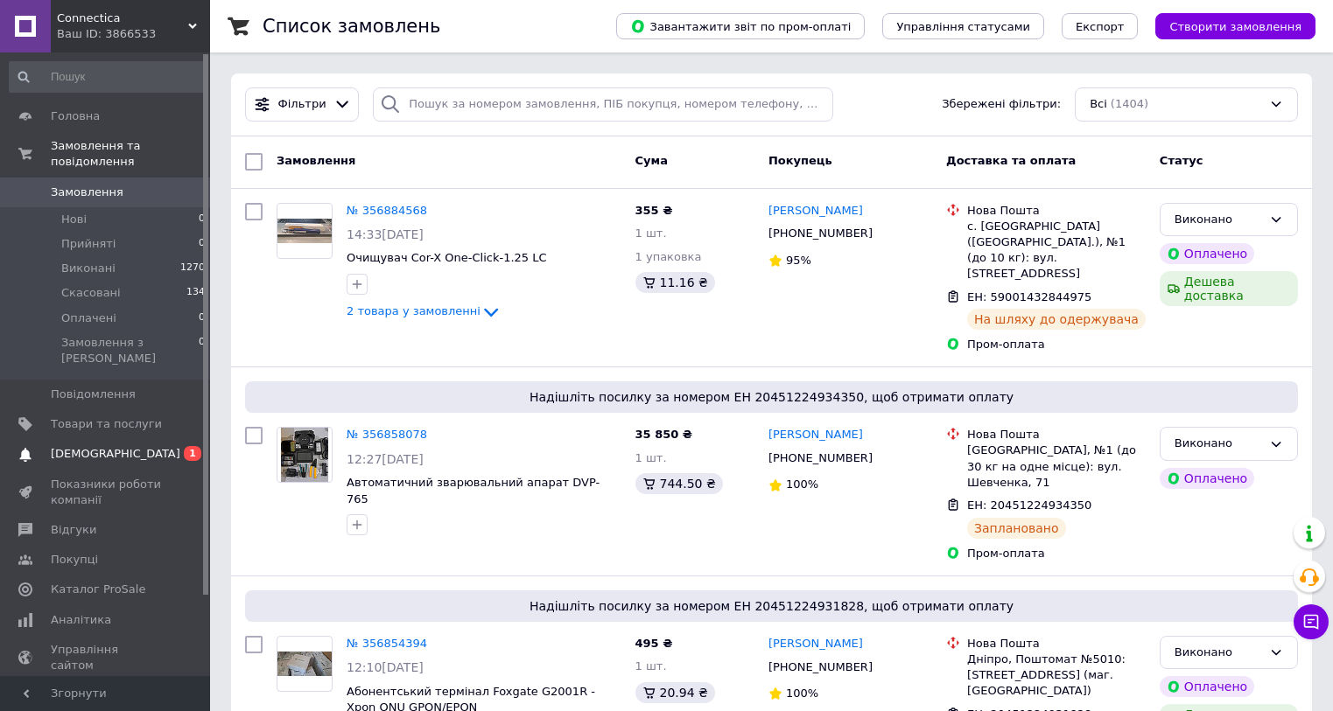
click at [108, 446] on span "[DEMOGRAPHIC_DATA]" at bounding box center [116, 454] width 130 height 16
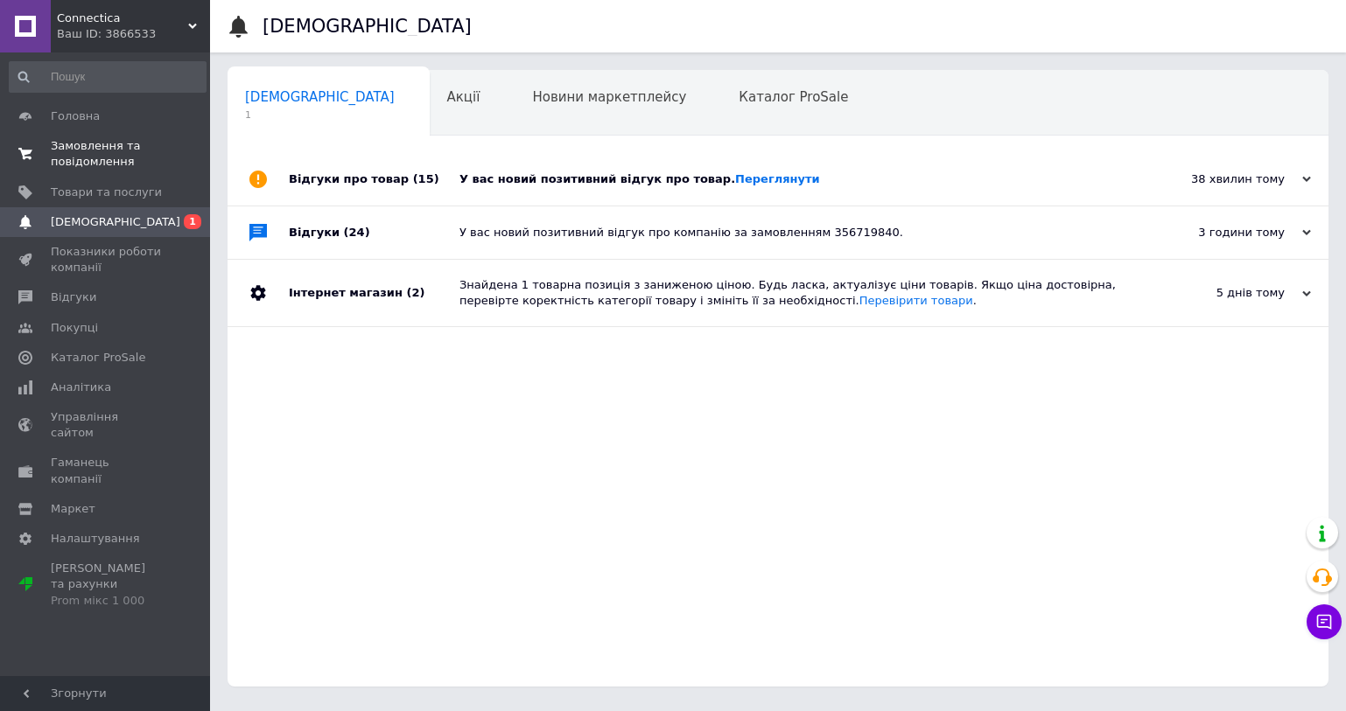
click at [136, 153] on span "Замовлення та повідомлення" at bounding box center [106, 154] width 111 height 32
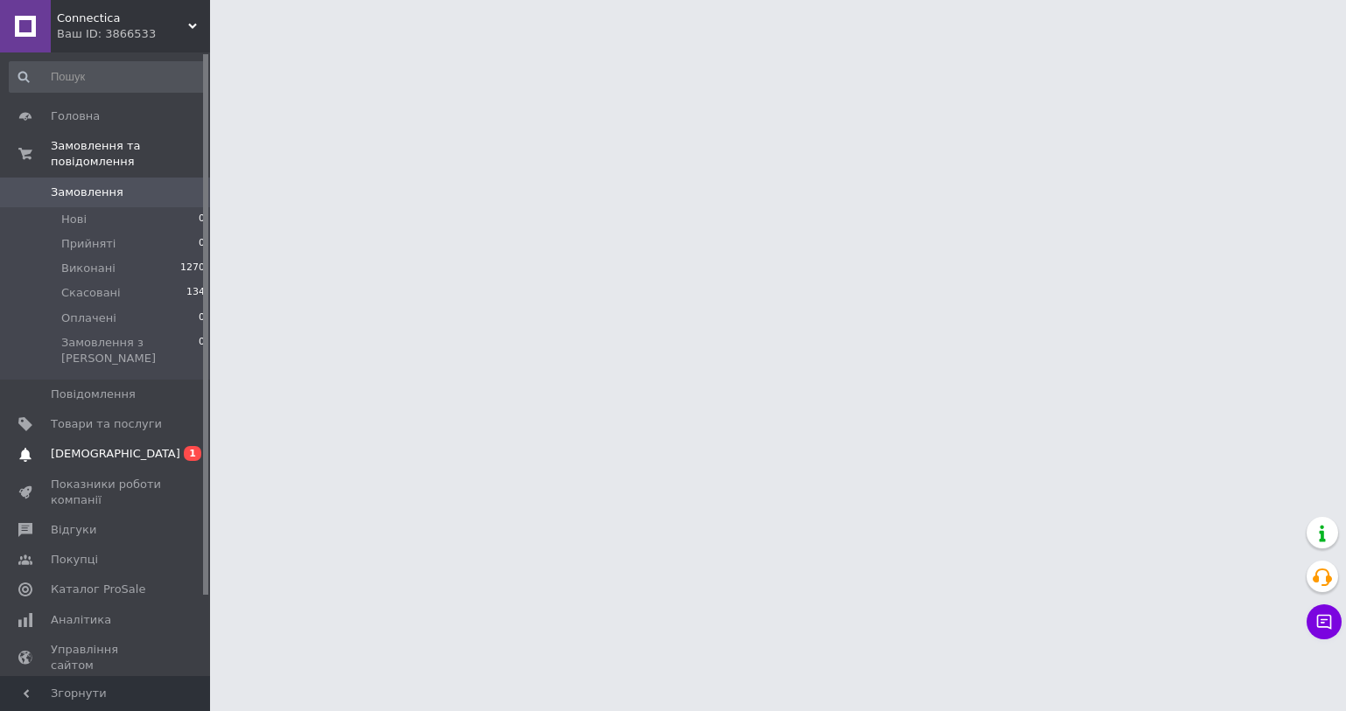
click at [114, 446] on span "[DEMOGRAPHIC_DATA]" at bounding box center [116, 454] width 130 height 16
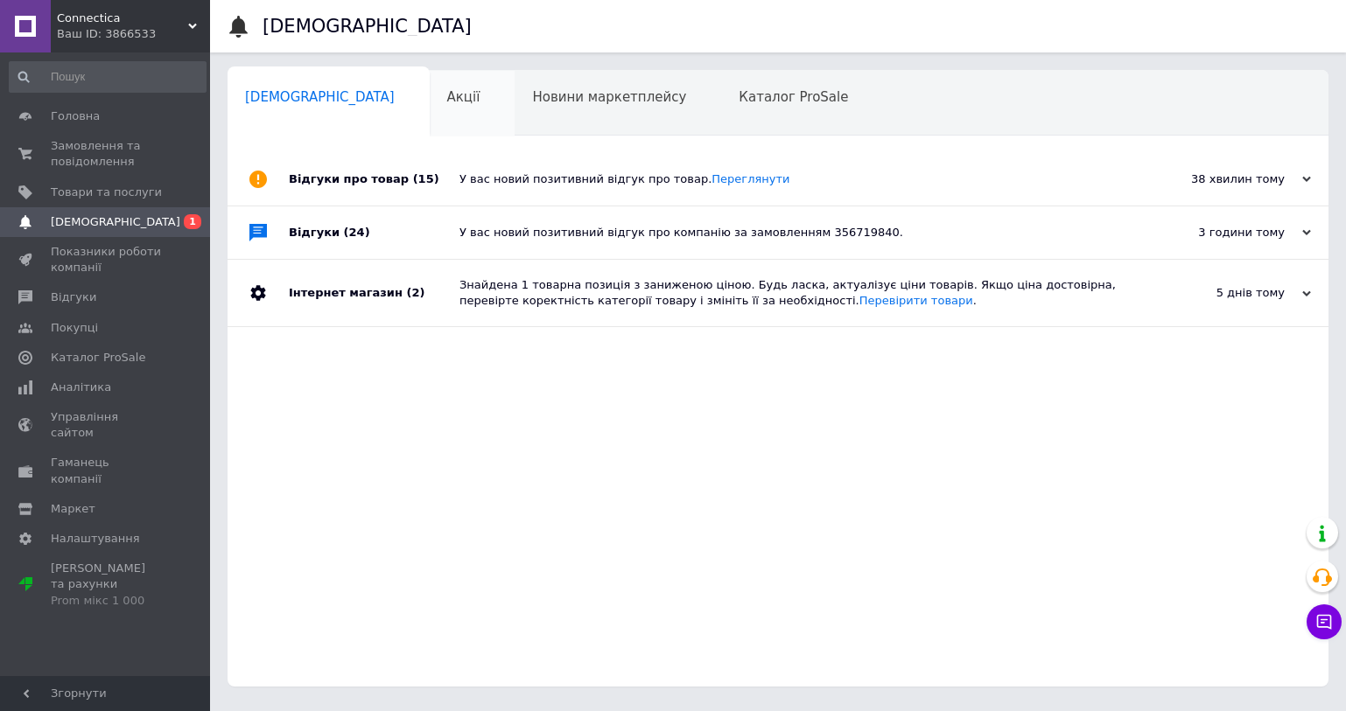
click at [430, 91] on div "Акції 0" at bounding box center [473, 104] width 86 height 67
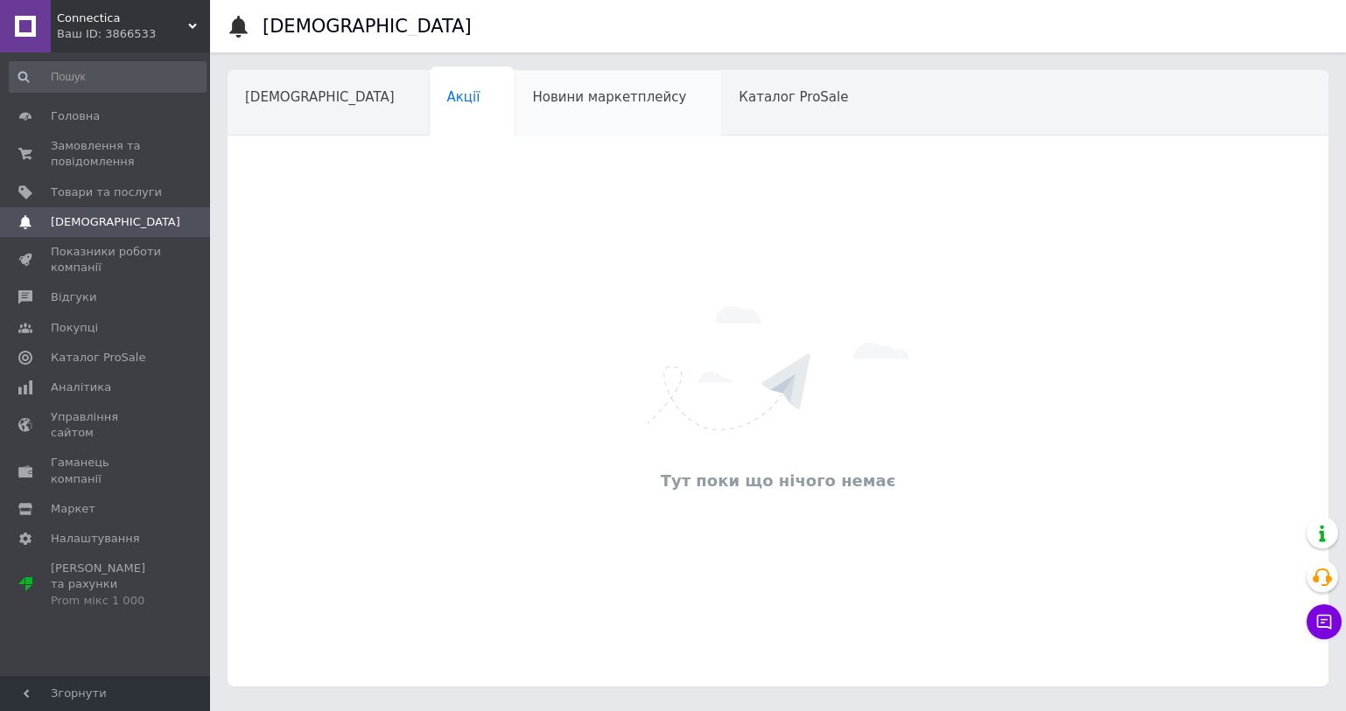
click at [543, 98] on span "Новини маркетплейсу" at bounding box center [609, 97] width 154 height 16
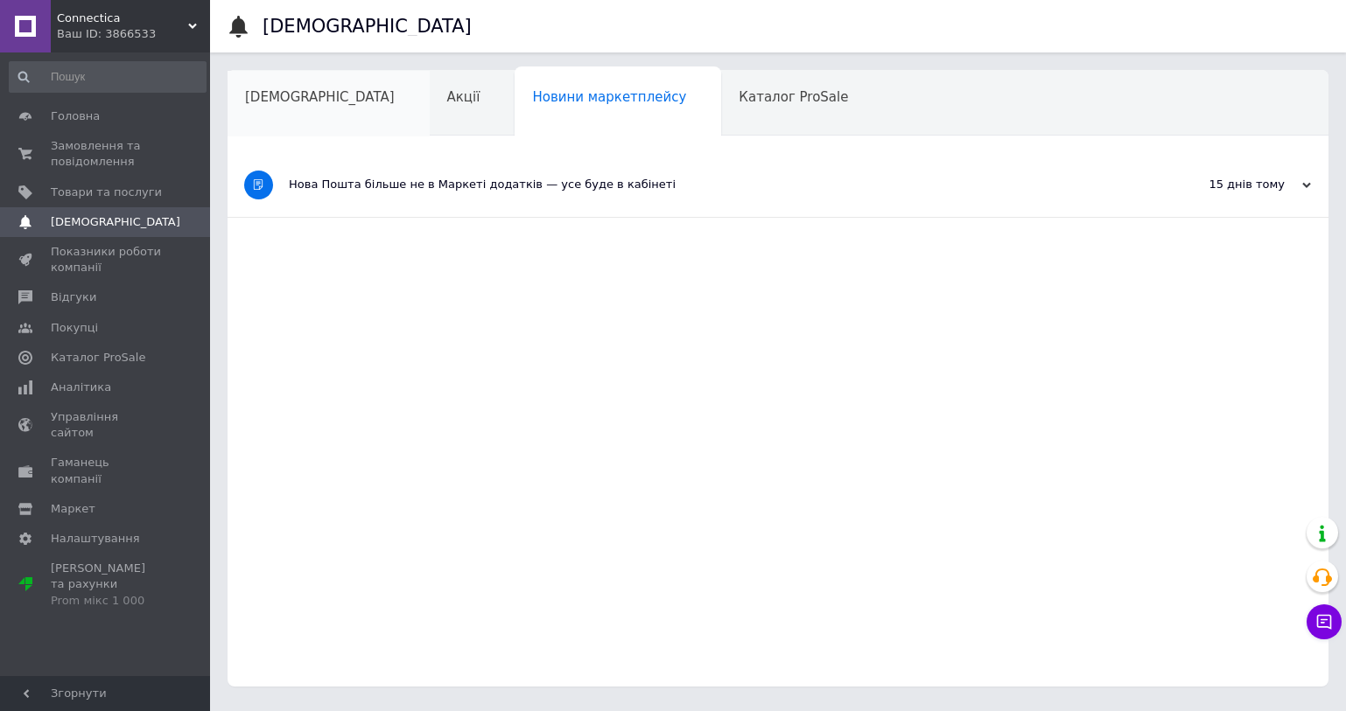
click at [277, 93] on span "[DEMOGRAPHIC_DATA]" at bounding box center [320, 97] width 150 height 16
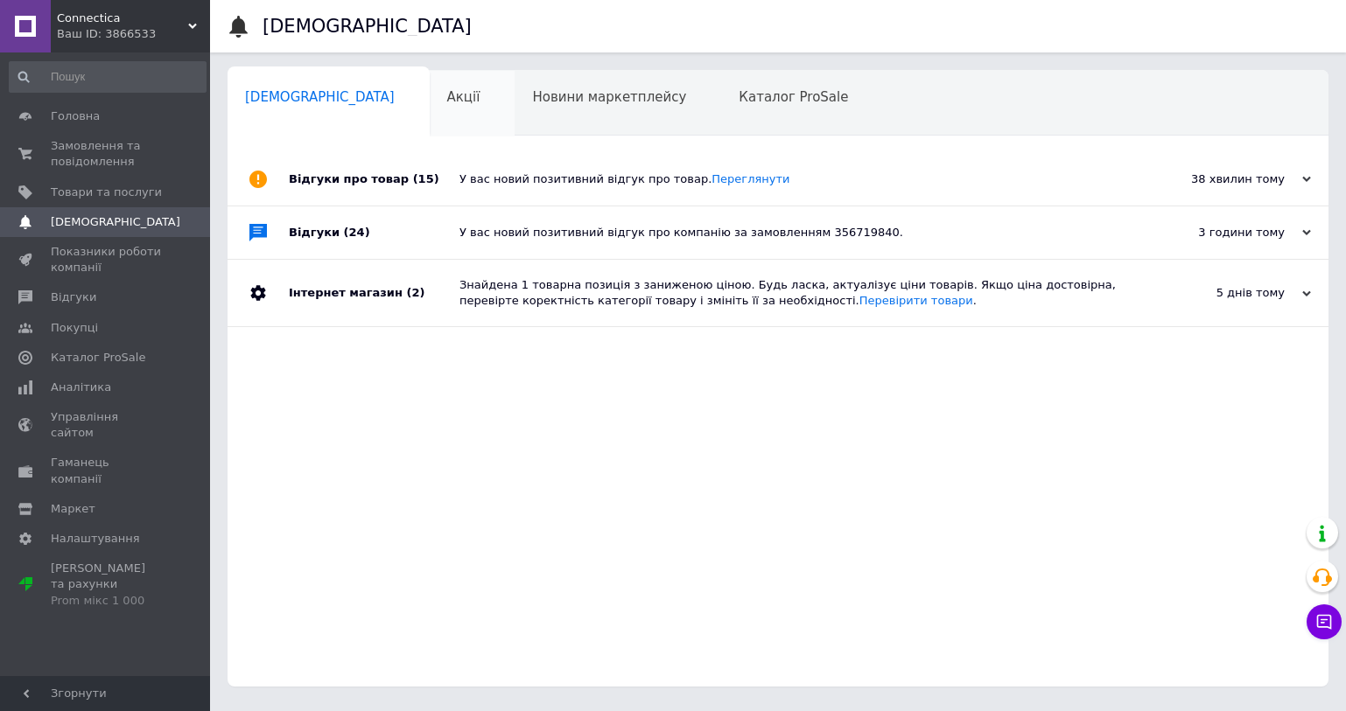
click at [447, 105] on span "Акції" at bounding box center [463, 97] width 33 height 16
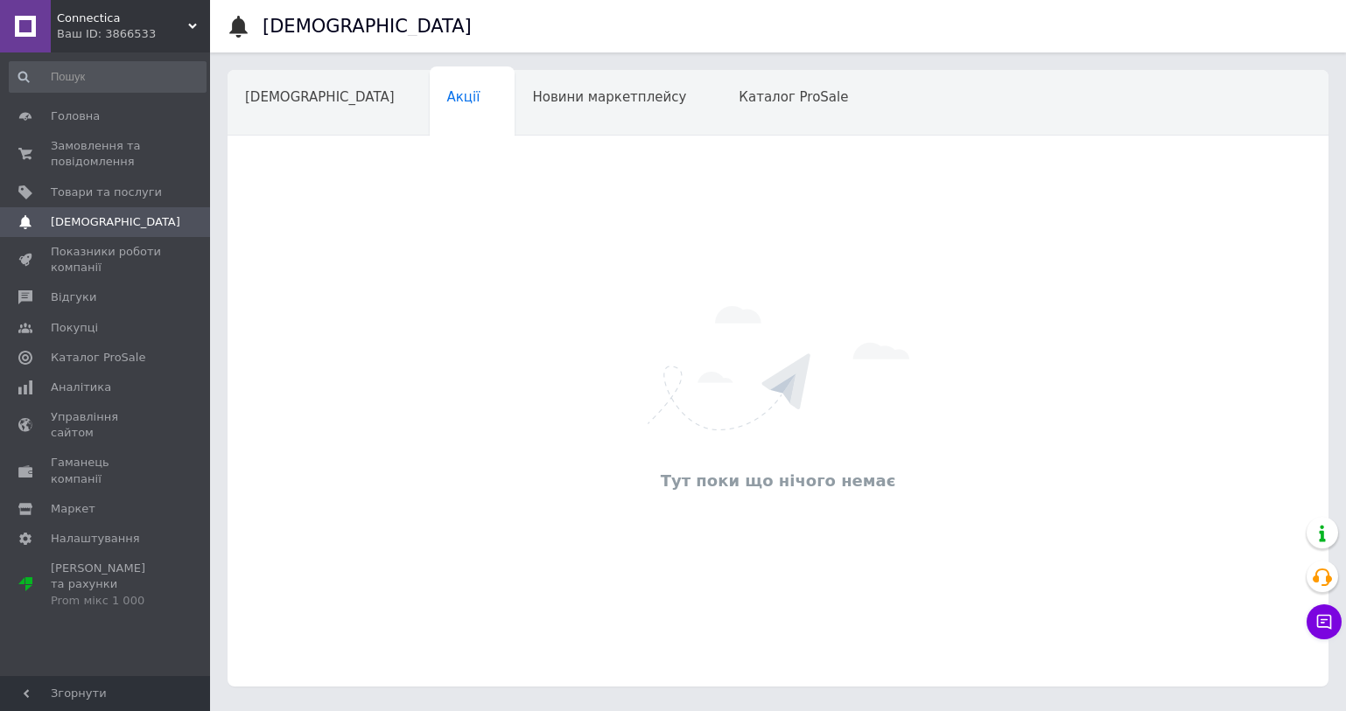
click at [553, 110] on div "Новини маркетплейсу" at bounding box center [618, 104] width 207 height 67
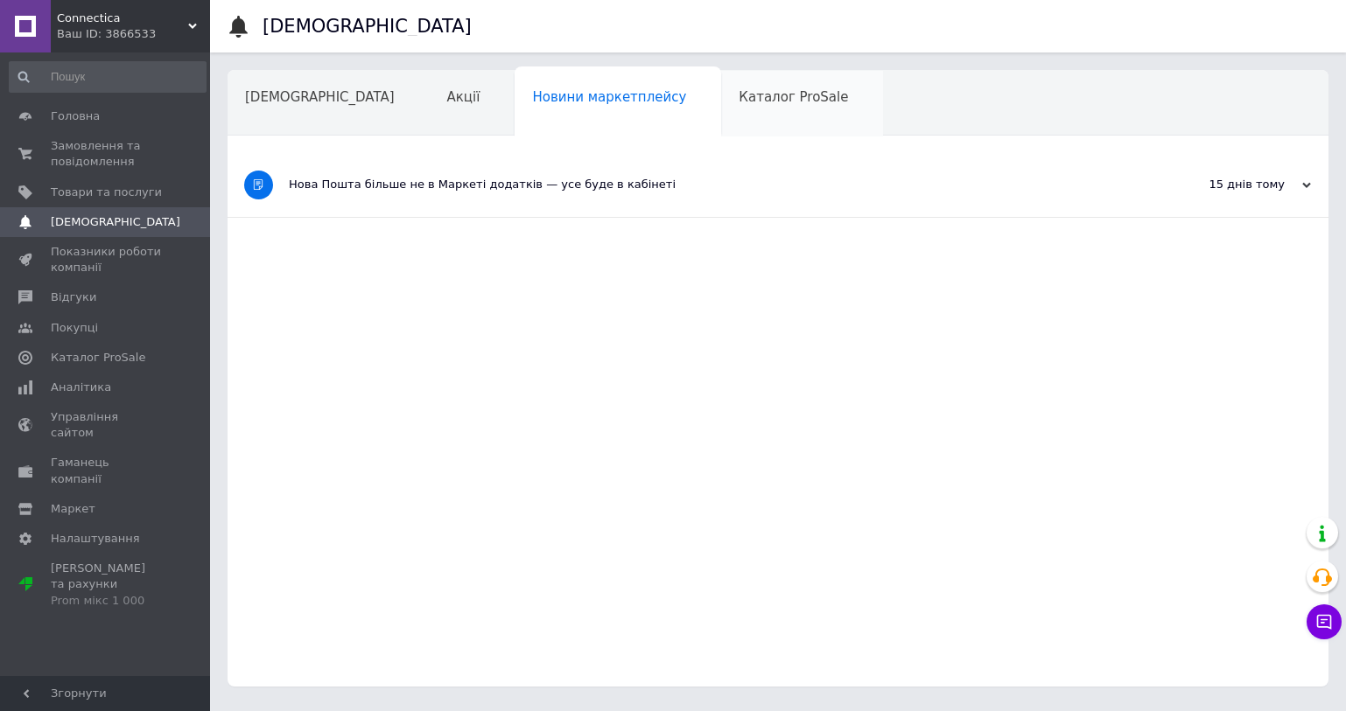
drag, startPoint x: 676, startPoint y: 113, endPoint x: 666, endPoint y: 113, distance: 10.5
click at [721, 113] on div "Каталог ProSale" at bounding box center [802, 104] width 162 height 67
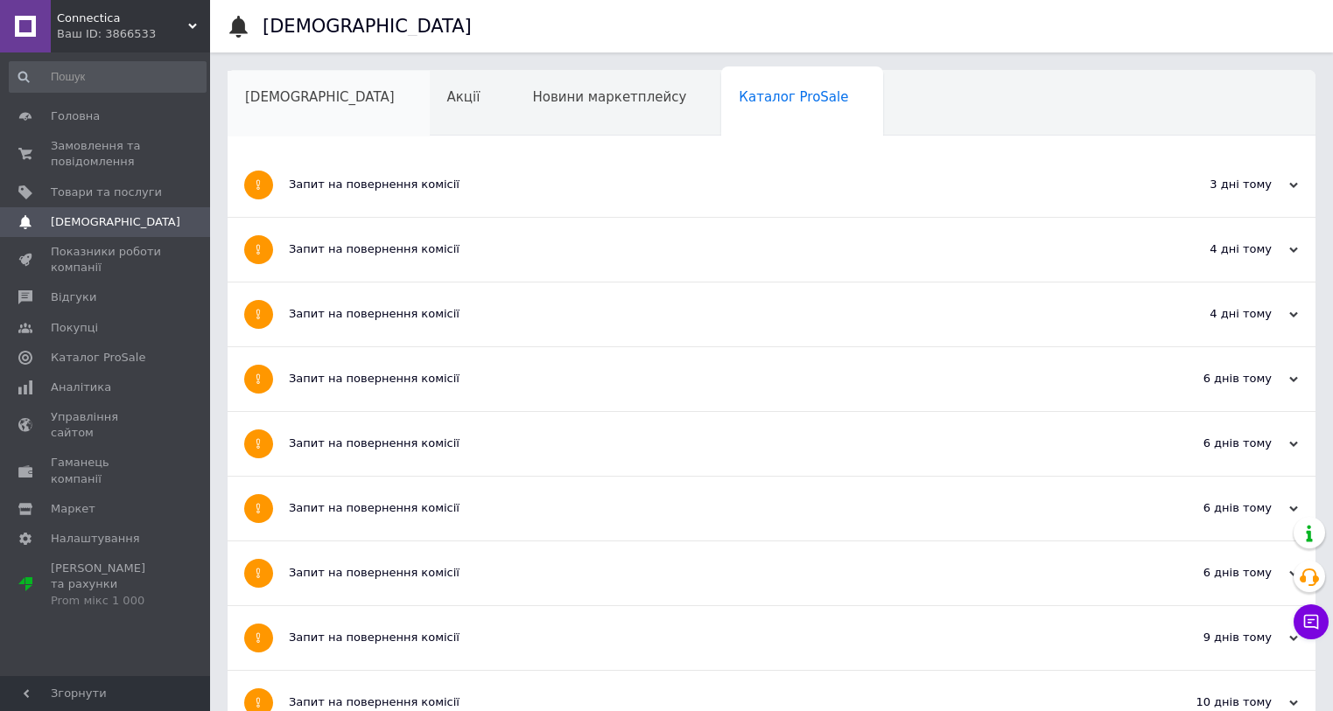
click at [267, 106] on div "[DEMOGRAPHIC_DATA]" at bounding box center [329, 104] width 202 height 67
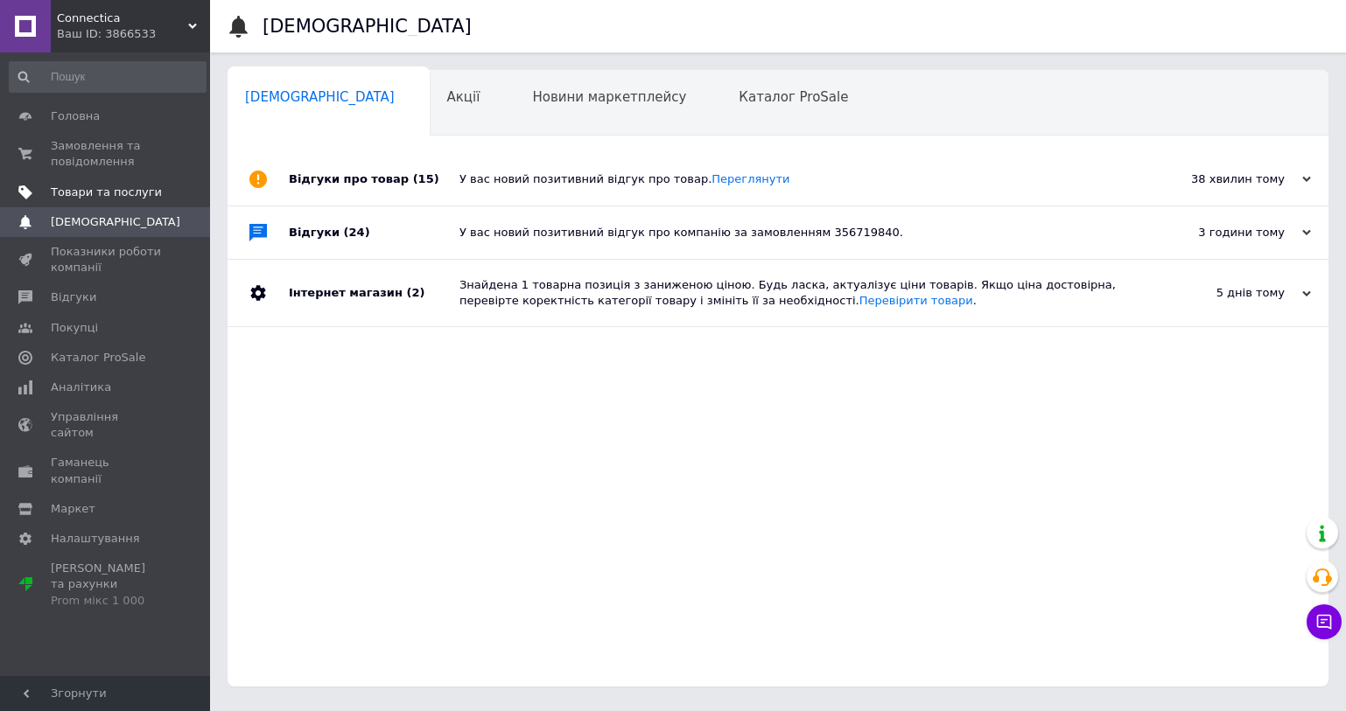
click at [114, 196] on span "Товари та послуги" at bounding box center [106, 193] width 111 height 16
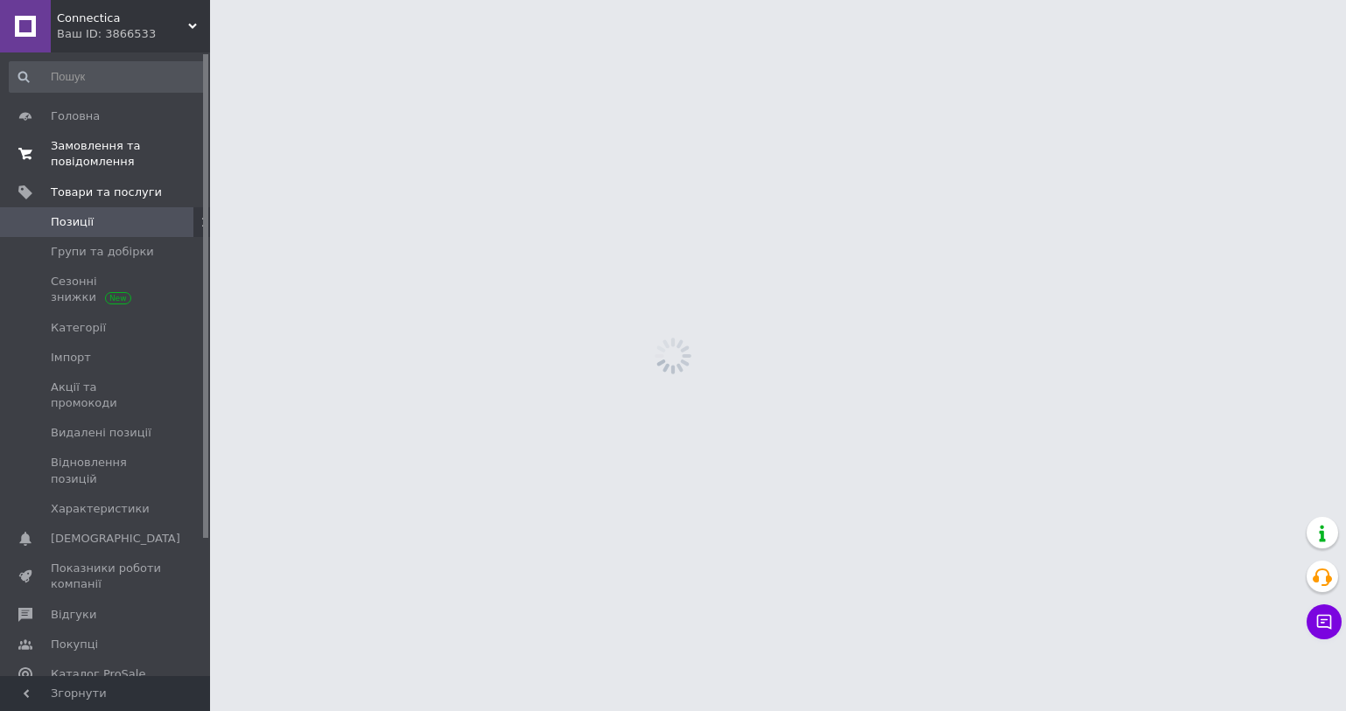
click at [112, 164] on span "Замовлення та повідомлення" at bounding box center [106, 154] width 111 height 32
